Goal: Complete application form: Complete application form

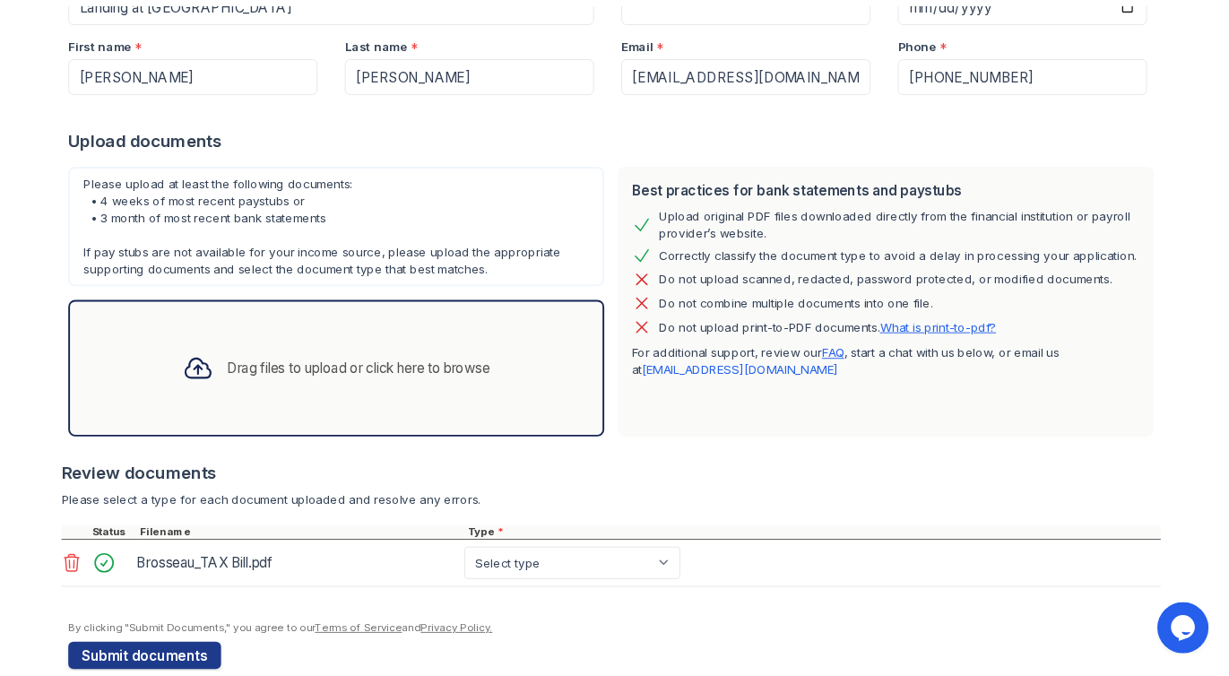
scroll to position [271, 0]
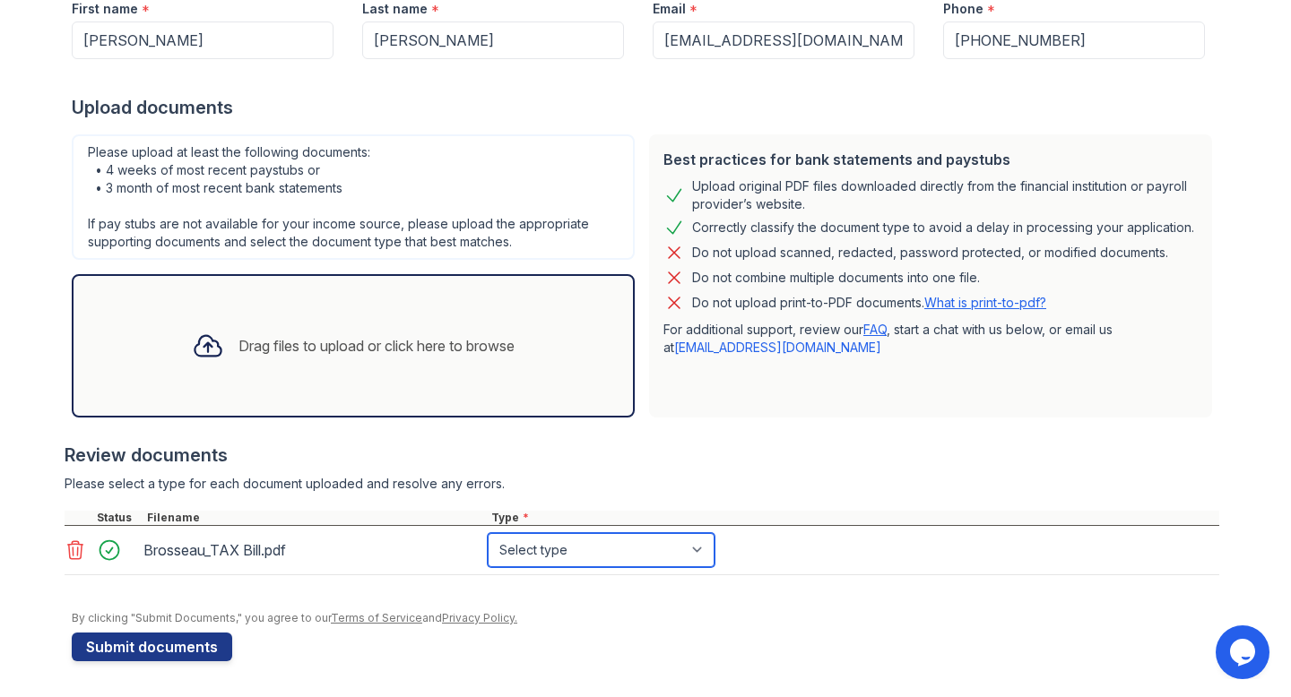
click at [574, 546] on select "Select type Paystub Bank Statement Offer Letter Tax Documents Benefit Award Let…" at bounding box center [601, 550] width 227 height 34
select select "tax_documents"
click at [488, 533] on select "Select type Paystub Bank Statement Offer Letter Tax Documents Benefit Award Let…" at bounding box center [601, 550] width 227 height 34
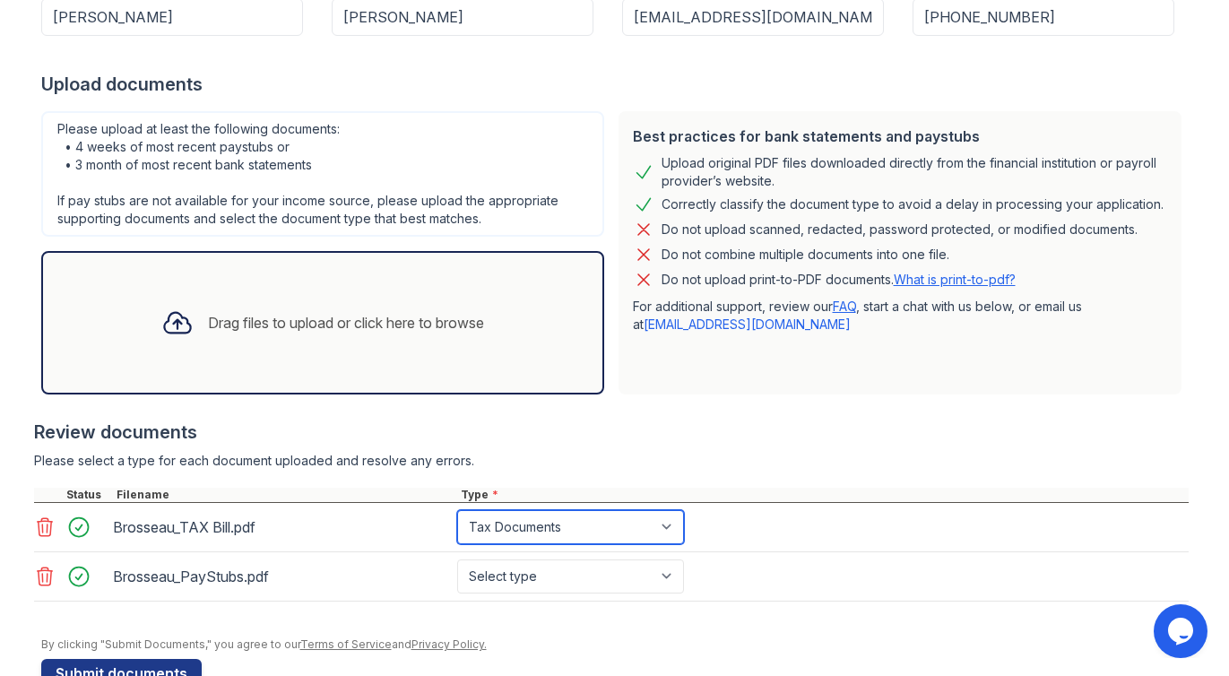
scroll to position [341, 0]
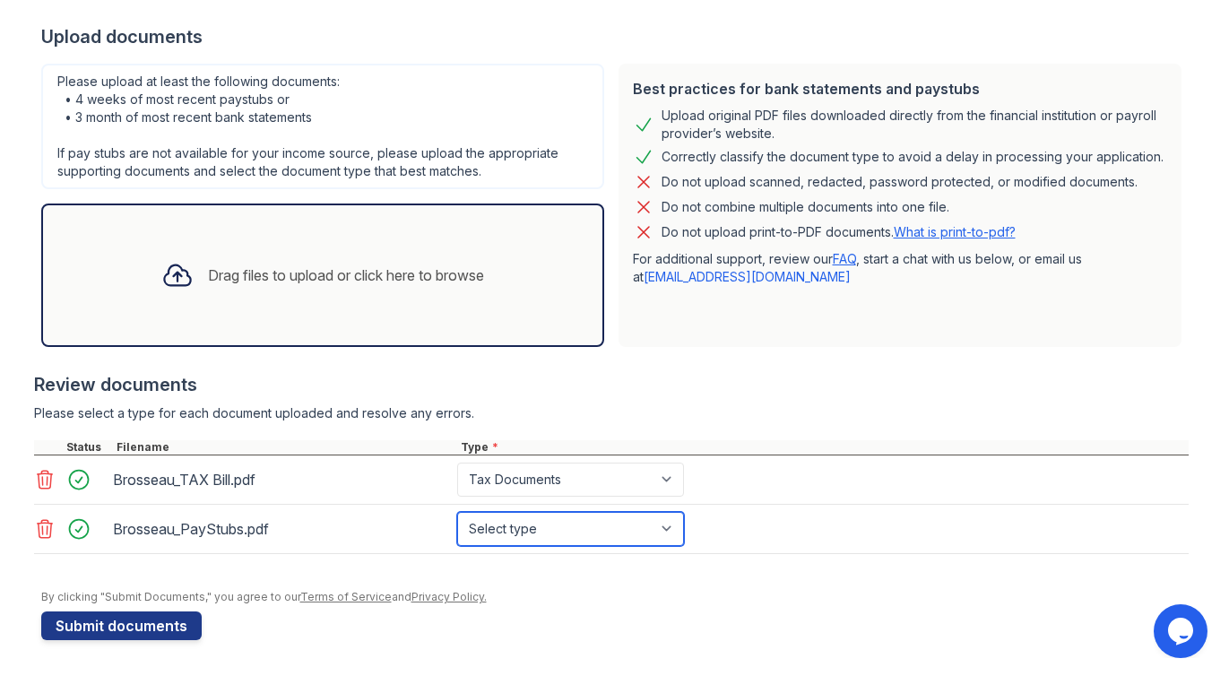
click at [532, 535] on select "Select type Paystub Bank Statement Offer Letter Tax Documents Benefit Award Let…" at bounding box center [570, 529] width 227 height 34
select select "paystub"
click at [457, 512] on select "Select type Paystub Bank Statement Offer Letter Tax Documents Benefit Award Let…" at bounding box center [570, 529] width 227 height 34
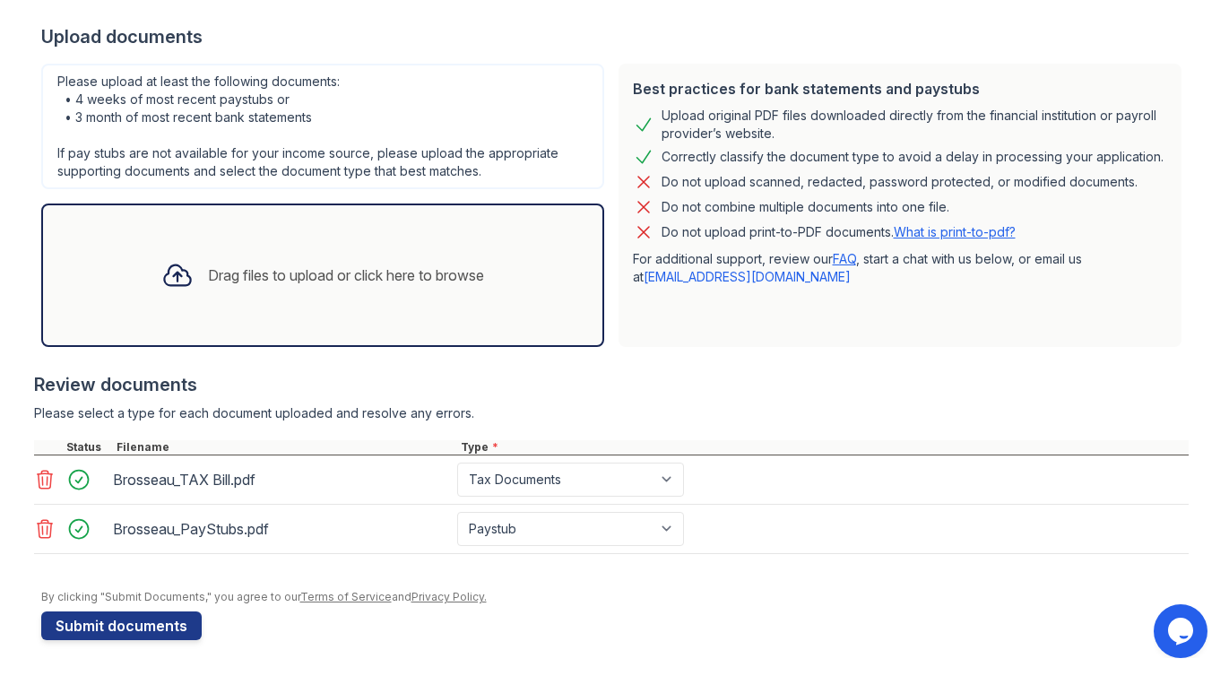
click at [595, 399] on div "Review documents Please select a type for each document uploaded and resolve an…" at bounding box center [611, 463] width 1154 height 218
click at [111, 631] on button "Submit documents" at bounding box center [121, 625] width 160 height 29
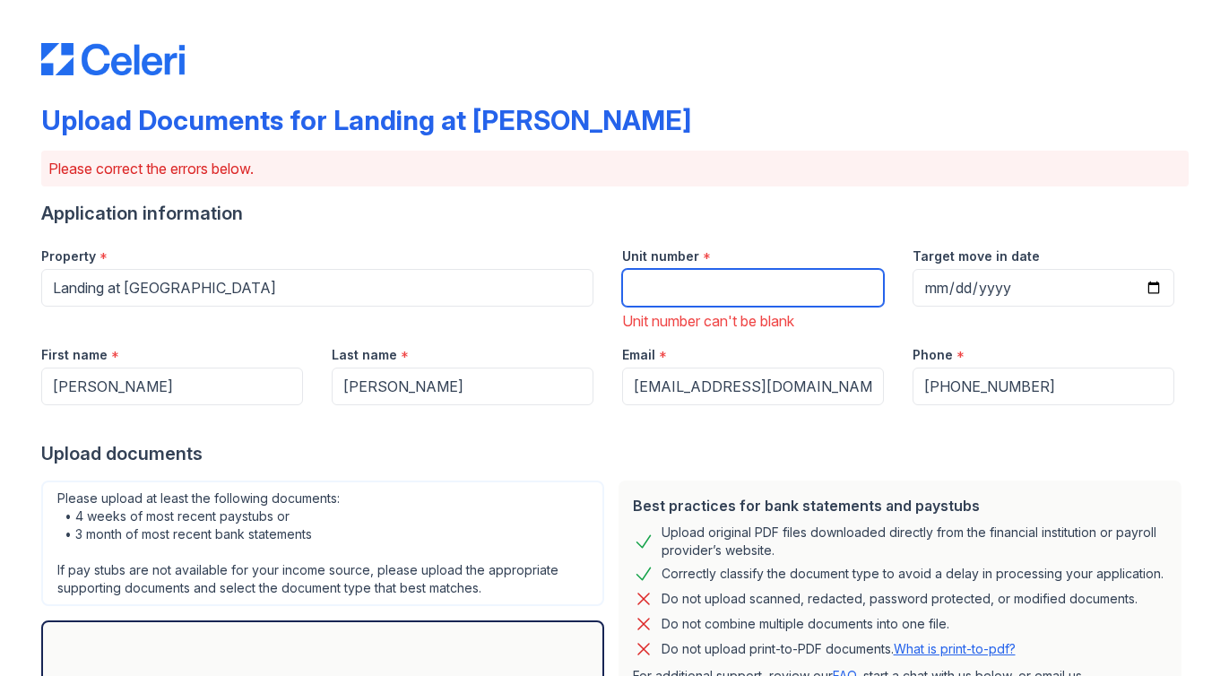
click at [691, 298] on input "Unit number" at bounding box center [753, 288] width 262 height 38
type input "226G"
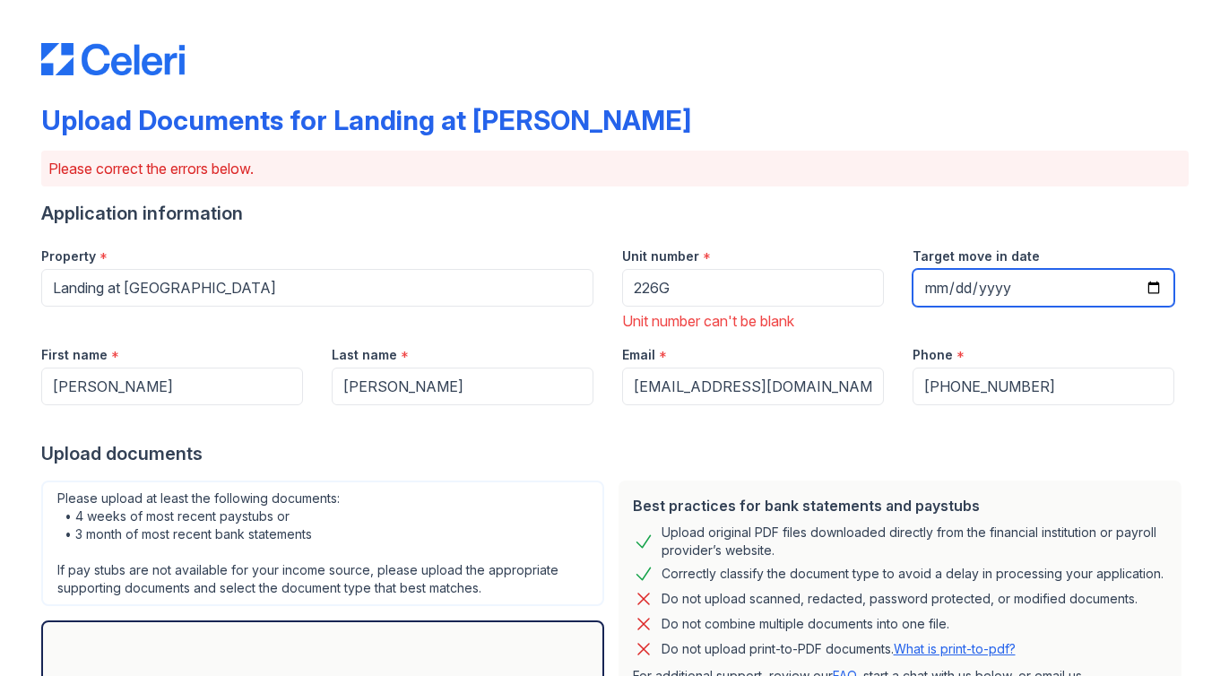
click at [1016, 291] on input "Target move in date" at bounding box center [1043, 288] width 262 height 38
click at [1143, 284] on input "Target move in date" at bounding box center [1043, 288] width 262 height 38
type input "2025-09-01"
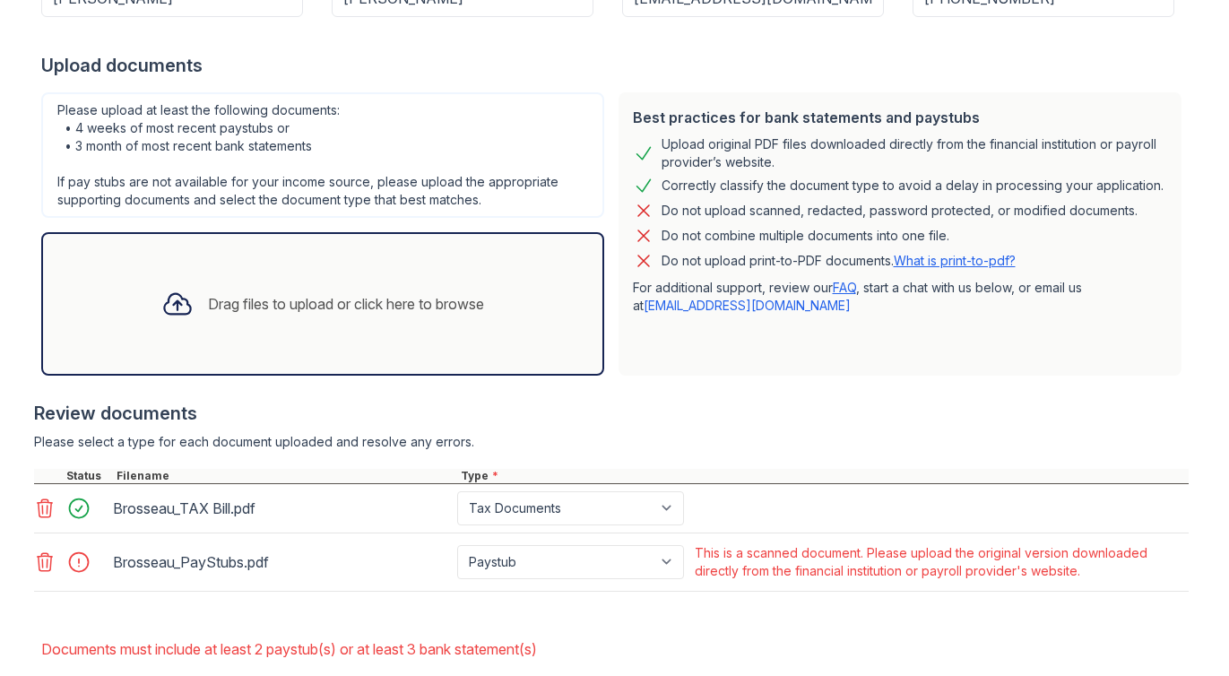
scroll to position [483, 0]
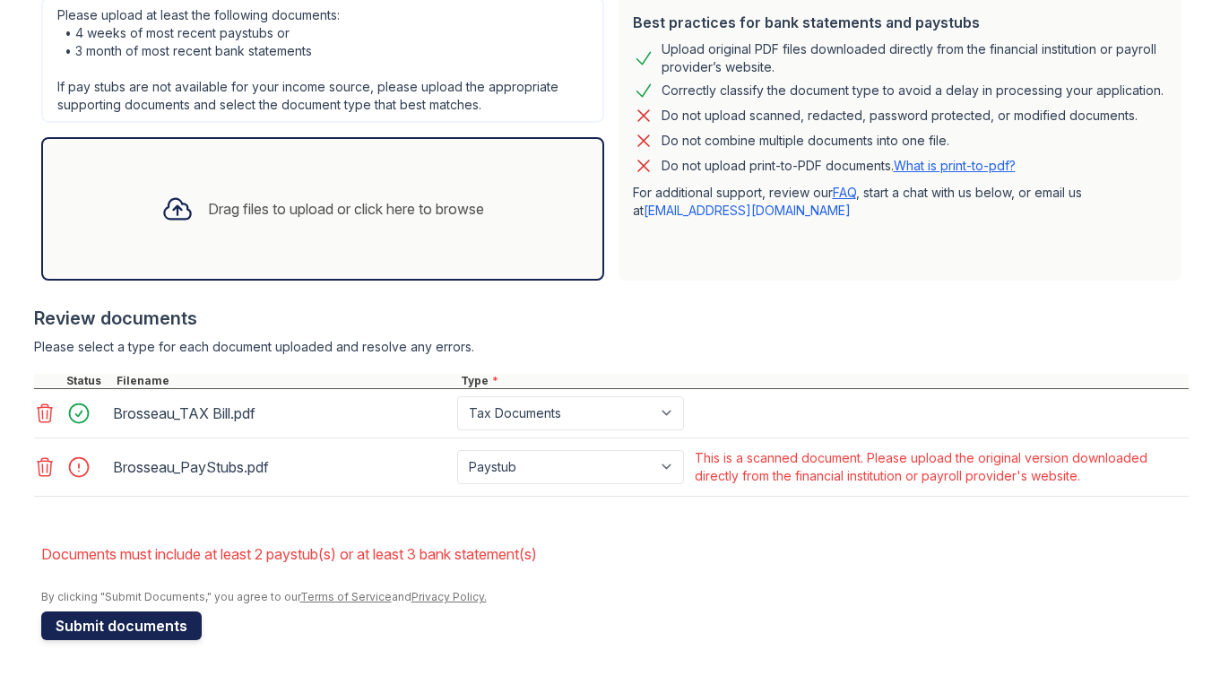
click at [163, 617] on button "Submit documents" at bounding box center [121, 625] width 160 height 29
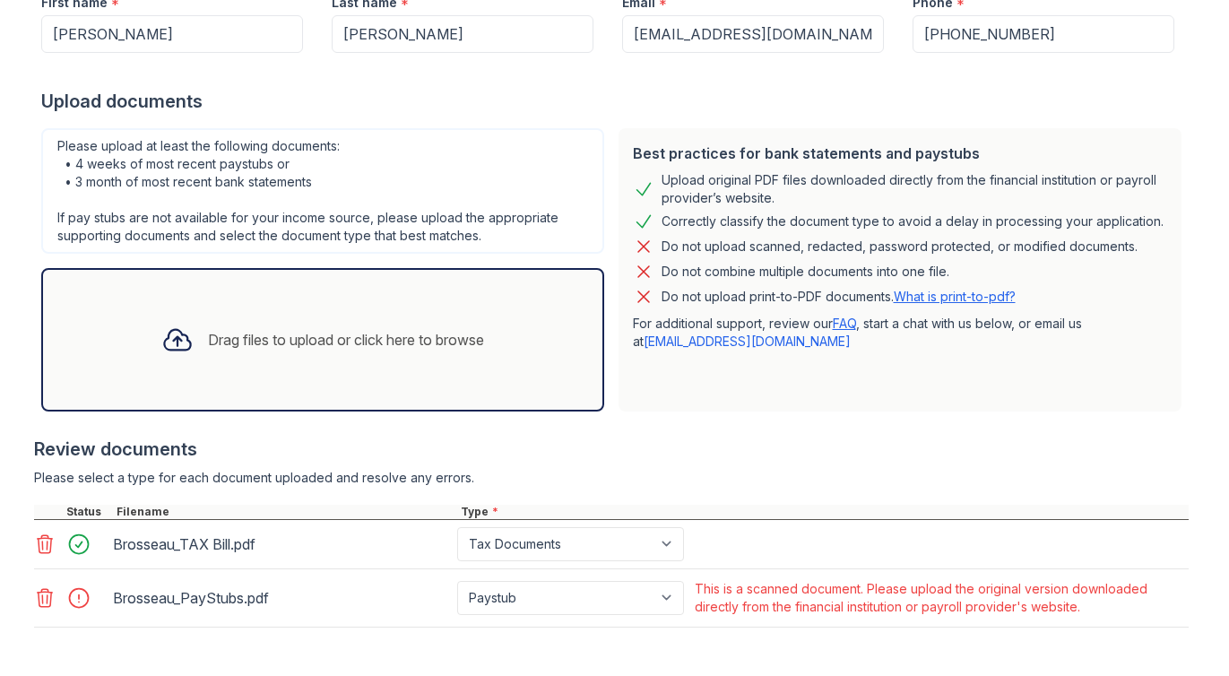
click at [38, 601] on icon at bounding box center [45, 598] width 22 height 22
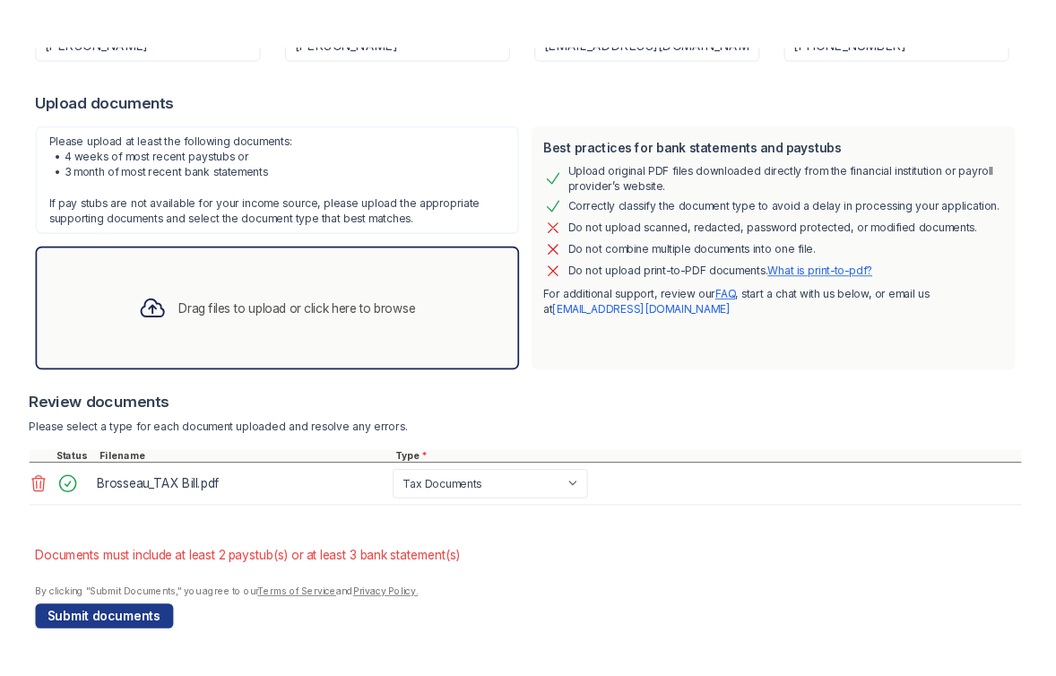
scroll to position [400, 0]
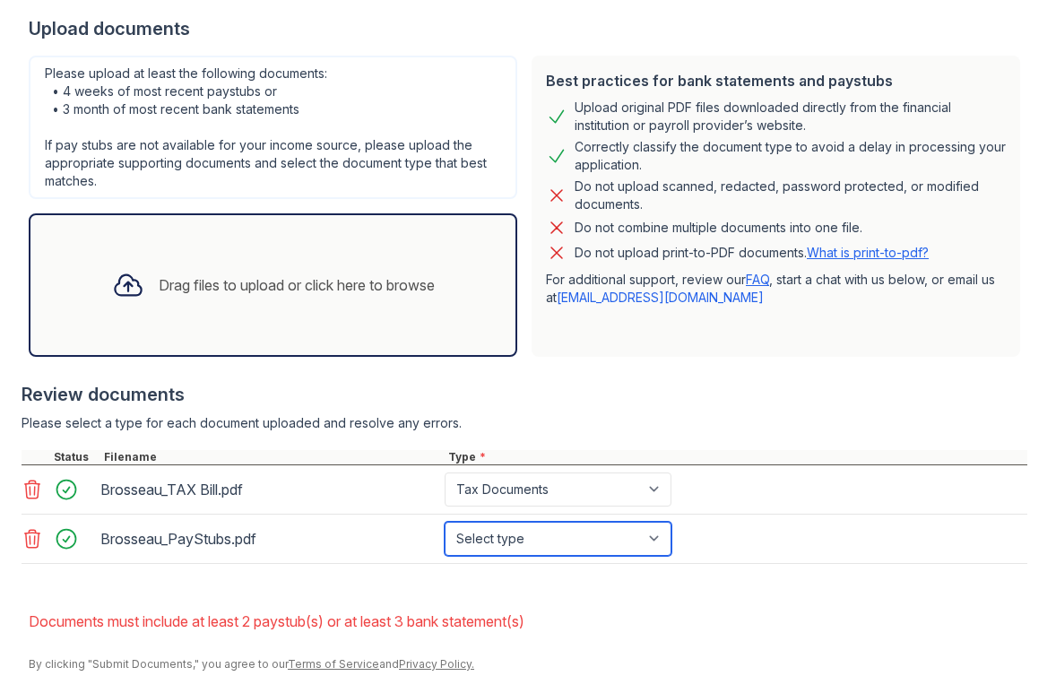
click at [533, 539] on select "Select type Paystub Bank Statement Offer Letter Tax Documents Benefit Award Let…" at bounding box center [558, 539] width 227 height 34
select select "paystub"
click at [445, 522] on select "Select type Paystub Bank Statement Offer Letter Tax Documents Benefit Award Let…" at bounding box center [558, 539] width 227 height 34
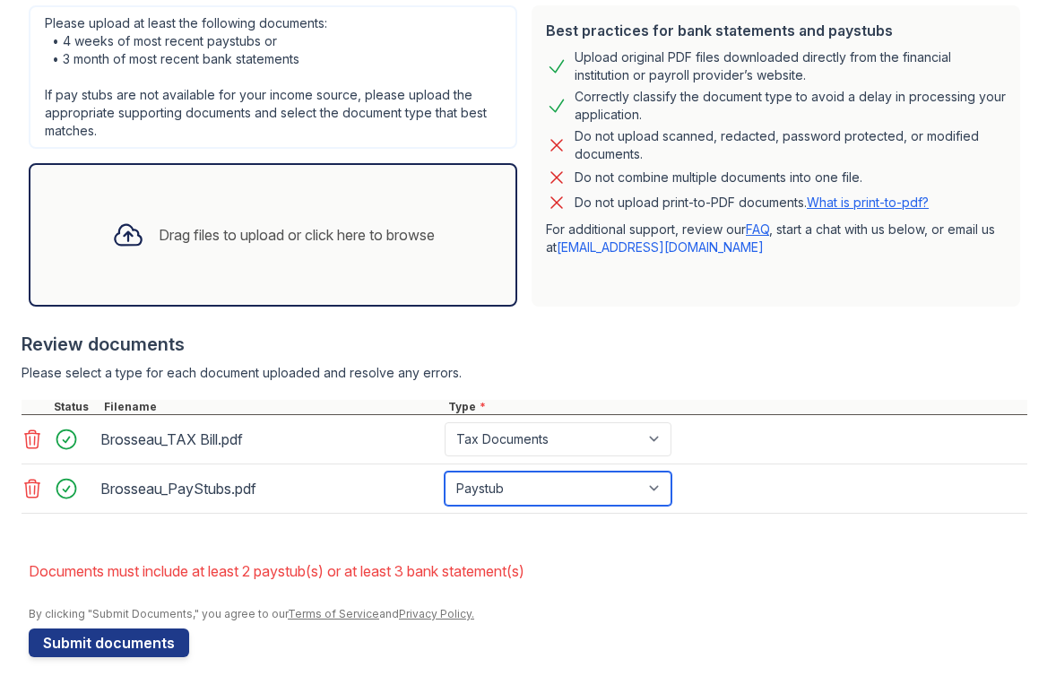
scroll to position [467, 0]
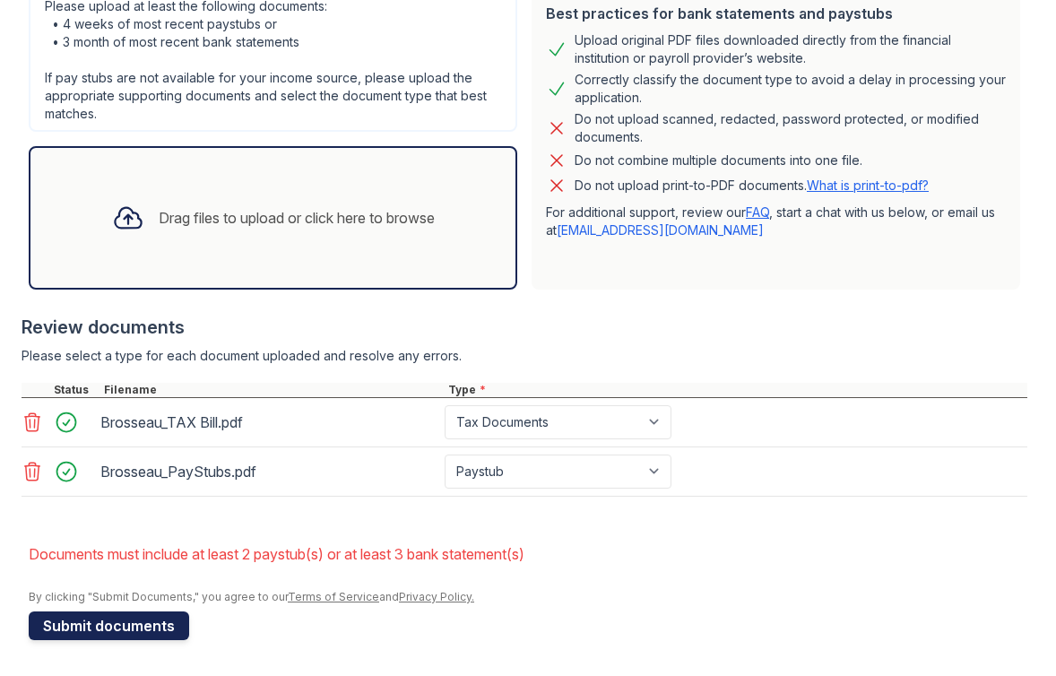
click at [136, 618] on button "Submit documents" at bounding box center [109, 625] width 160 height 29
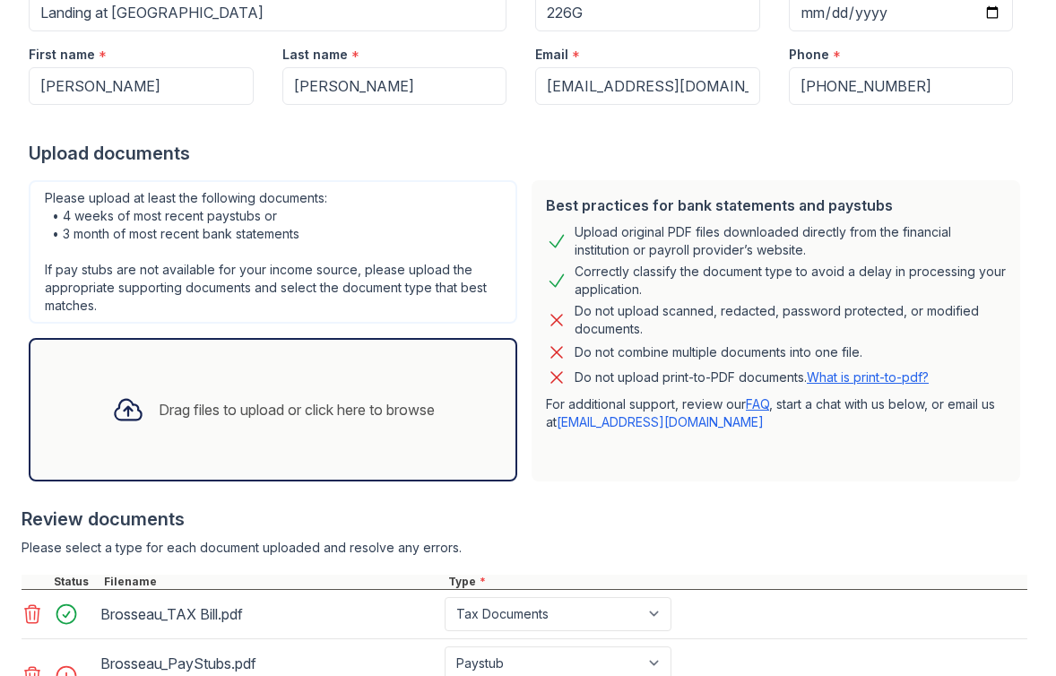
scroll to position [492, 0]
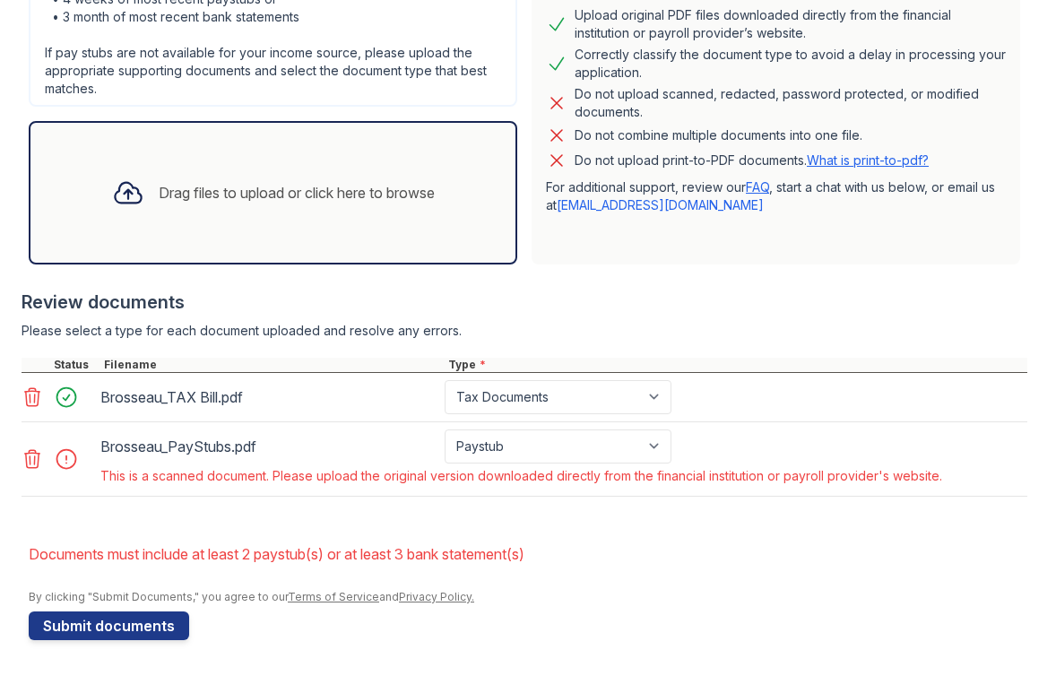
click at [38, 466] on icon at bounding box center [33, 459] width 22 height 22
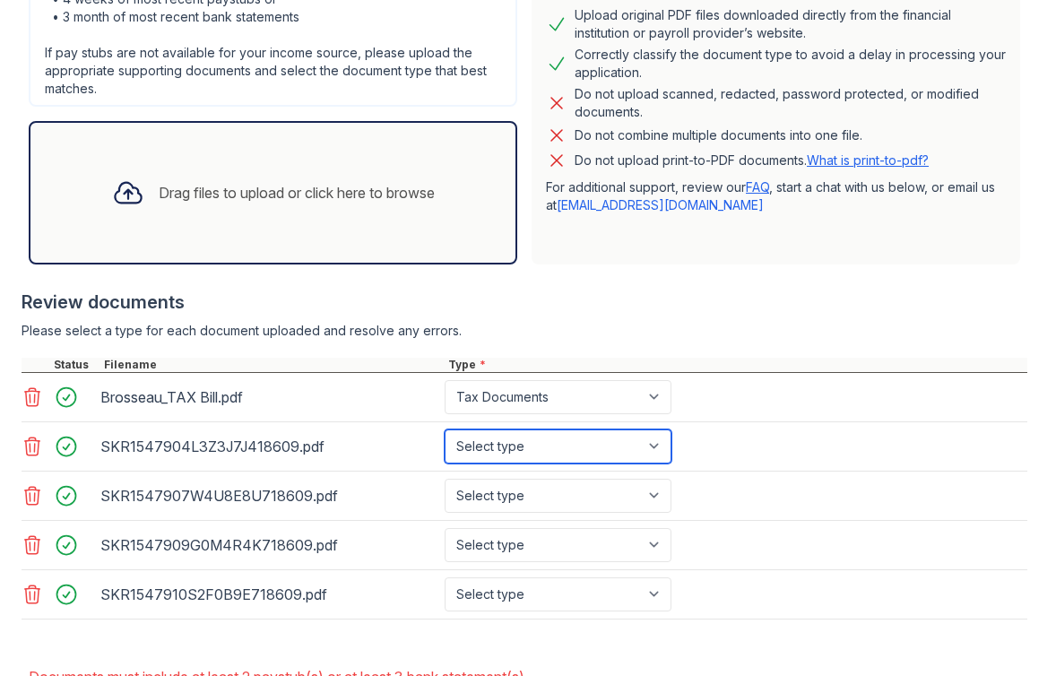
click at [603, 442] on select "Select type Paystub Bank Statement Offer Letter Tax Documents Benefit Award Let…" at bounding box center [558, 446] width 227 height 34
select select "paystub"
click at [445, 429] on select "Select type Paystub Bank Statement Offer Letter Tax Documents Benefit Award Let…" at bounding box center [558, 446] width 227 height 34
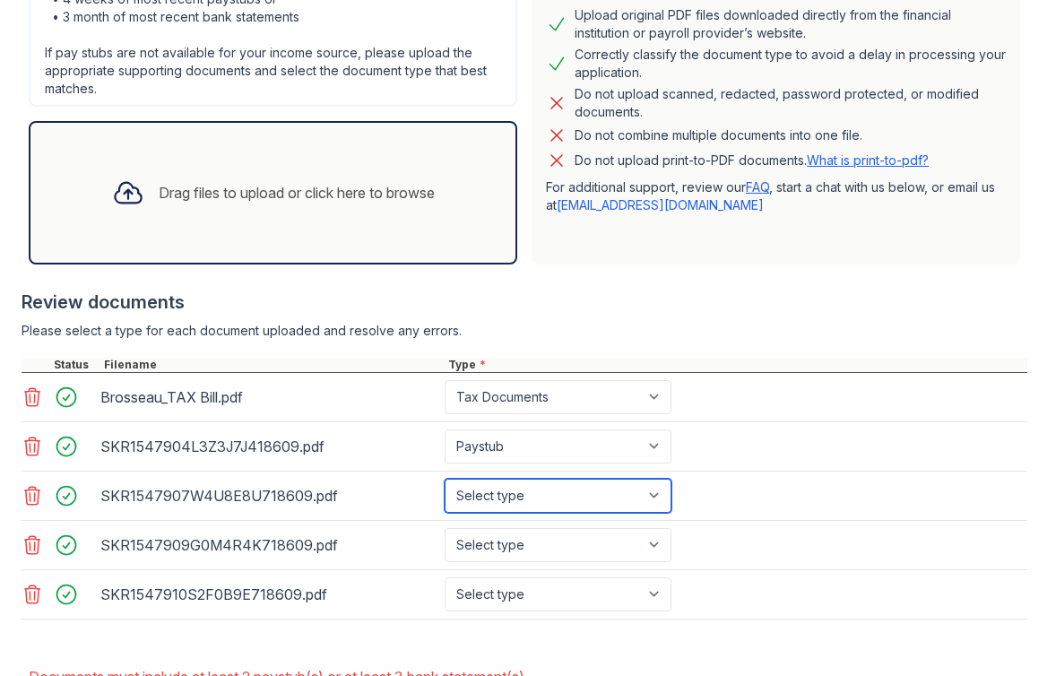
click at [578, 493] on select "Select type Paystub Bank Statement Offer Letter Tax Documents Benefit Award Let…" at bounding box center [558, 496] width 227 height 34
select select "paystub"
click at [445, 479] on select "Select type Paystub Bank Statement Offer Letter Tax Documents Benefit Award Let…" at bounding box center [558, 496] width 227 height 34
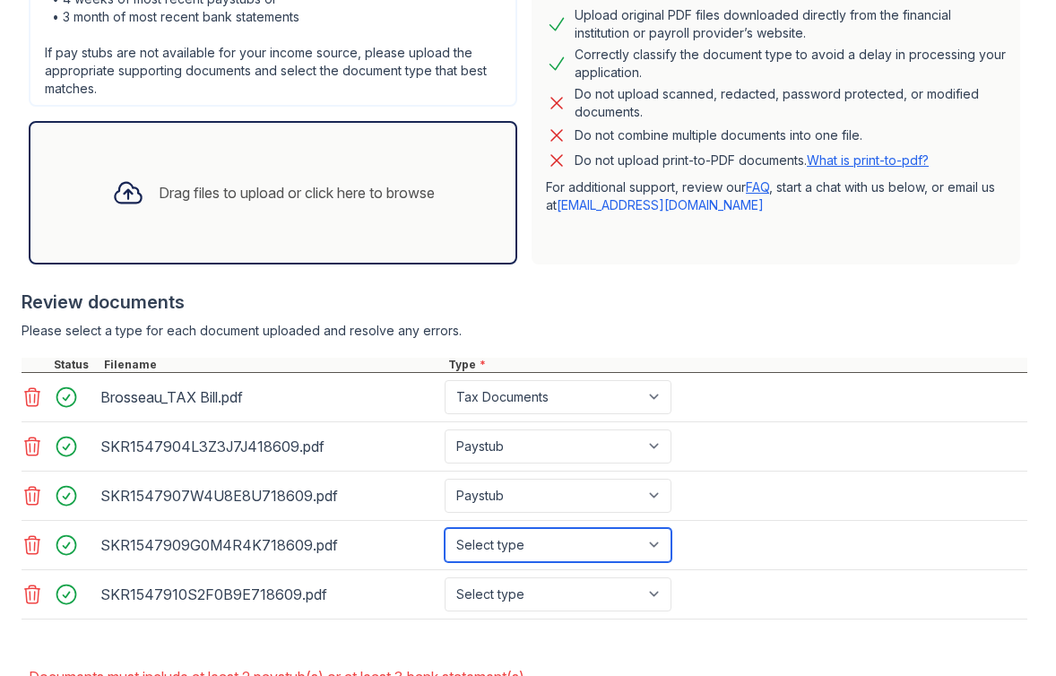
click at [586, 538] on select "Select type Paystub Bank Statement Offer Letter Tax Documents Benefit Award Let…" at bounding box center [558, 545] width 227 height 34
select select "paystub"
click at [445, 528] on select "Select type Paystub Bank Statement Offer Letter Tax Documents Benefit Award Let…" at bounding box center [558, 545] width 227 height 34
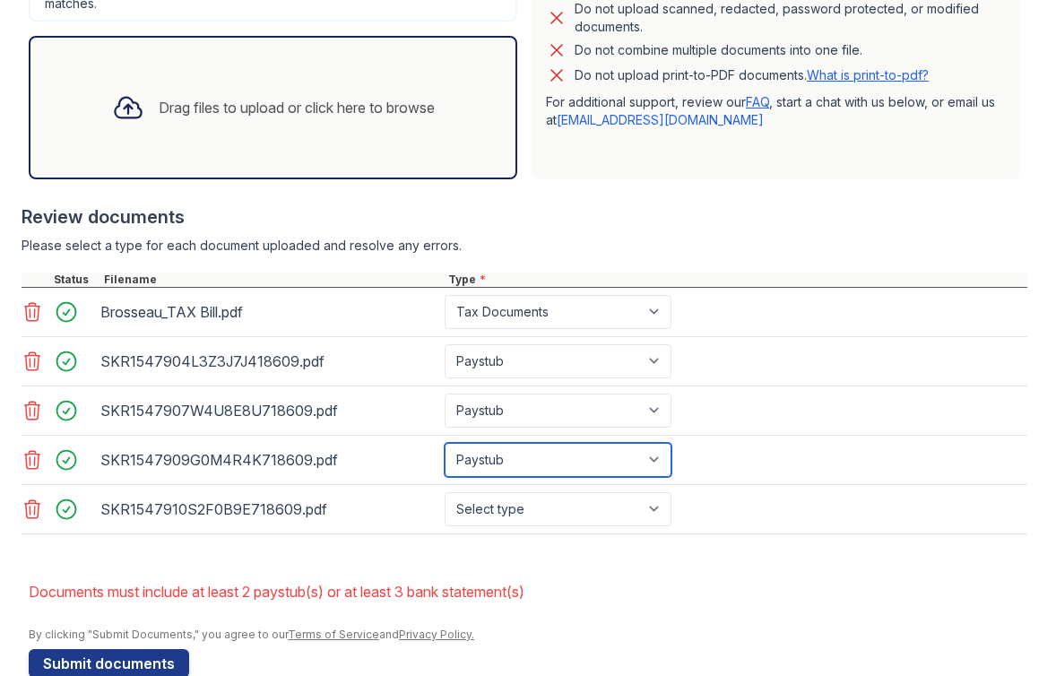
scroll to position [615, 0]
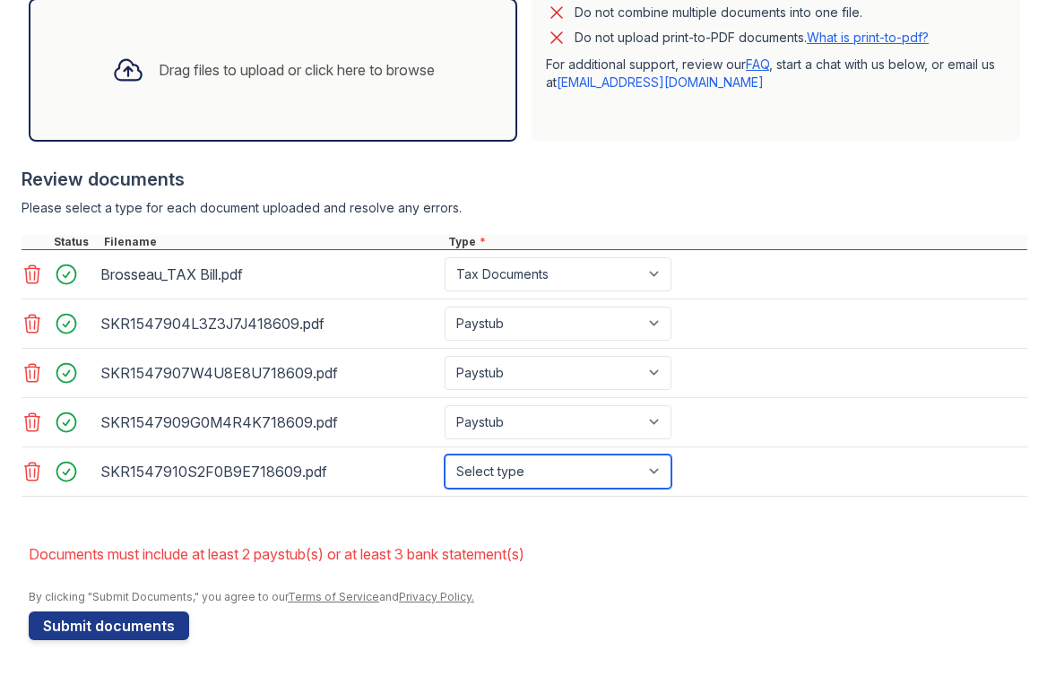
click at [578, 454] on select "Select type Paystub Bank Statement Offer Letter Tax Documents Benefit Award Let…" at bounding box center [558, 471] width 227 height 34
select select "paystub"
click at [445, 454] on select "Select type Paystub Bank Statement Offer Letter Tax Documents Benefit Award Let…" at bounding box center [558, 471] width 227 height 34
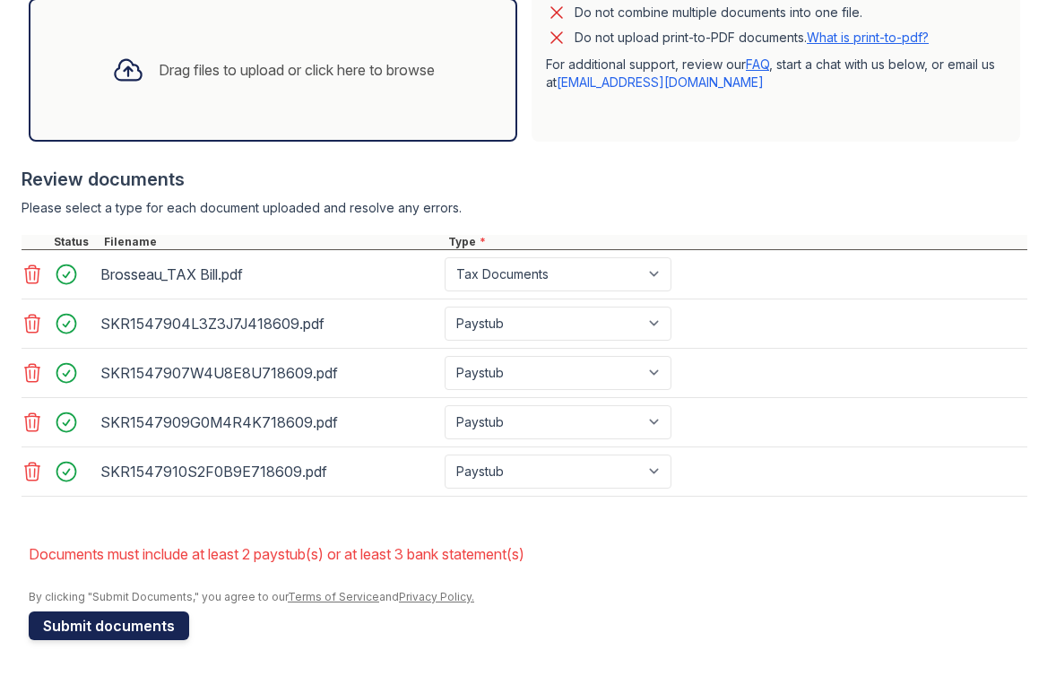
click at [146, 626] on button "Submit documents" at bounding box center [109, 625] width 160 height 29
